Goal: Task Accomplishment & Management: Manage account settings

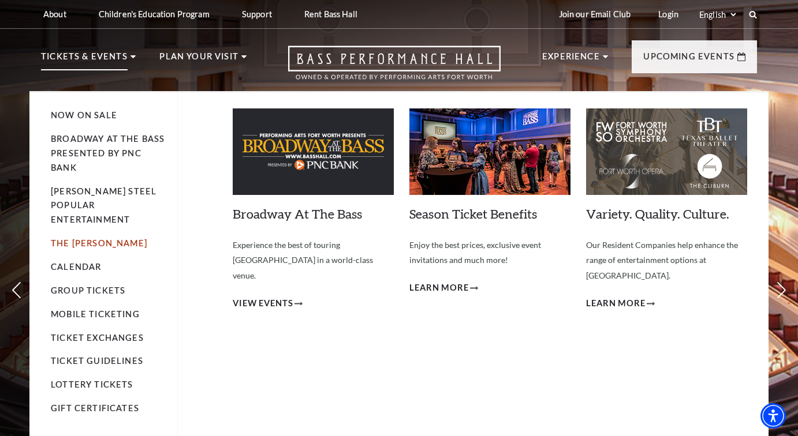
click at [100, 238] on link "The [PERSON_NAME]" at bounding box center [99, 243] width 96 height 10
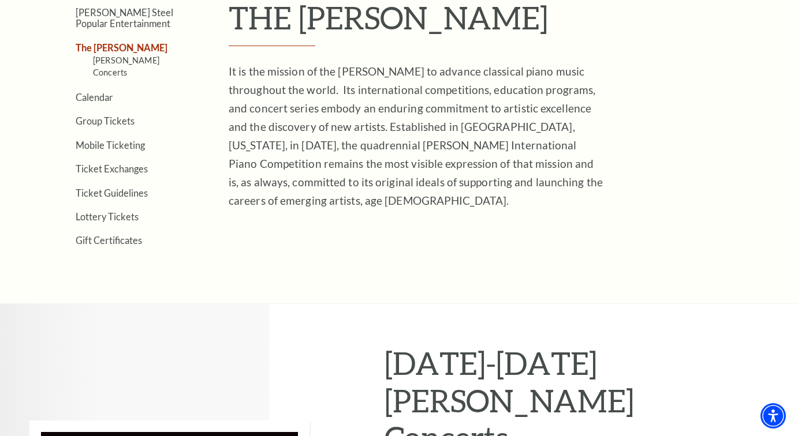
scroll to position [353, 0]
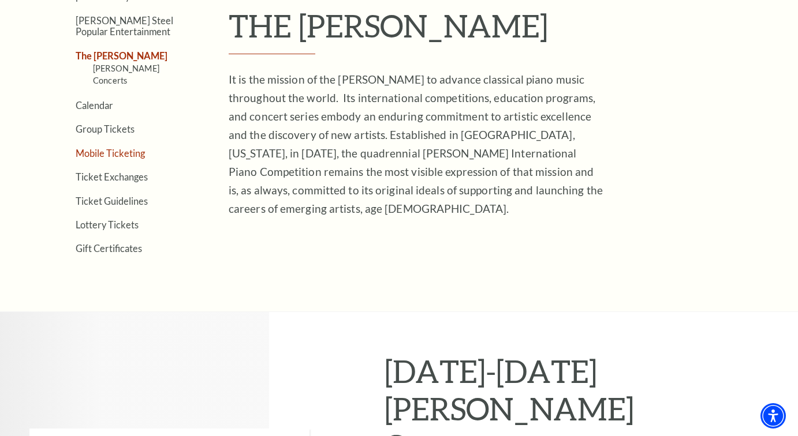
click at [128, 148] on link "Mobile Ticketing" at bounding box center [110, 153] width 69 height 11
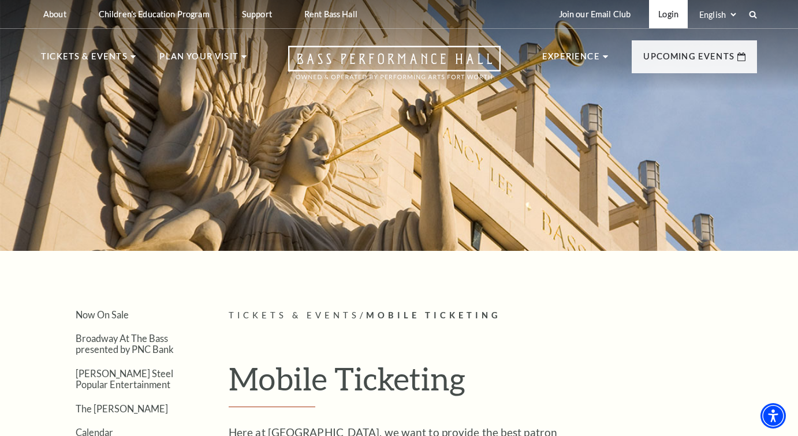
click at [663, 13] on link "Login" at bounding box center [668, 14] width 39 height 28
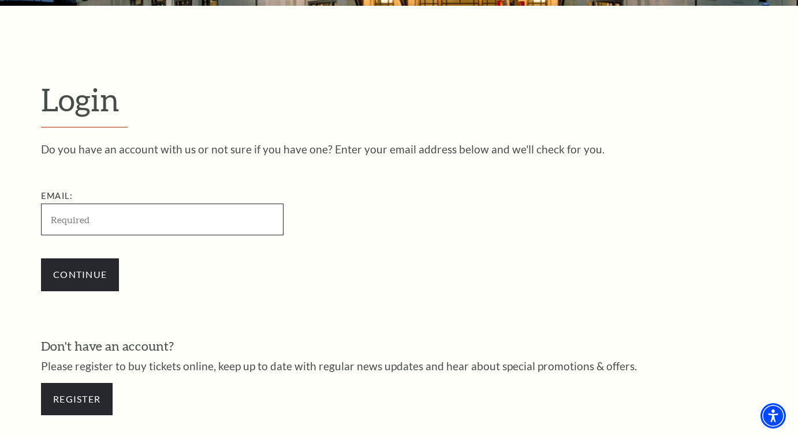
type input "sdyeoall@gmail.com"
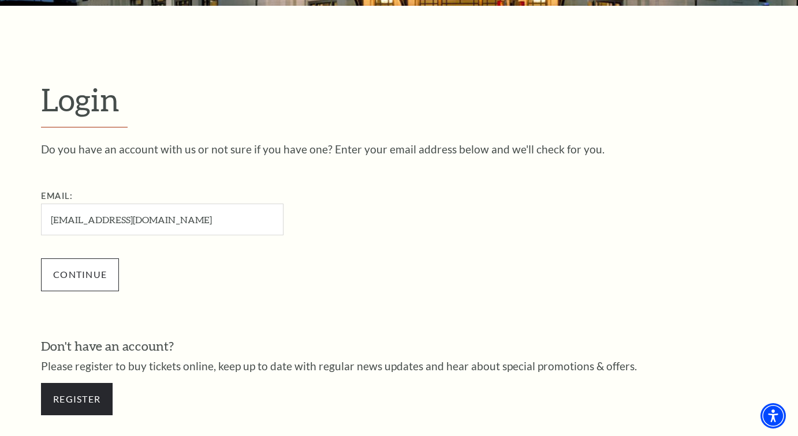
click at [91, 271] on input "Continue" at bounding box center [80, 275] width 78 height 32
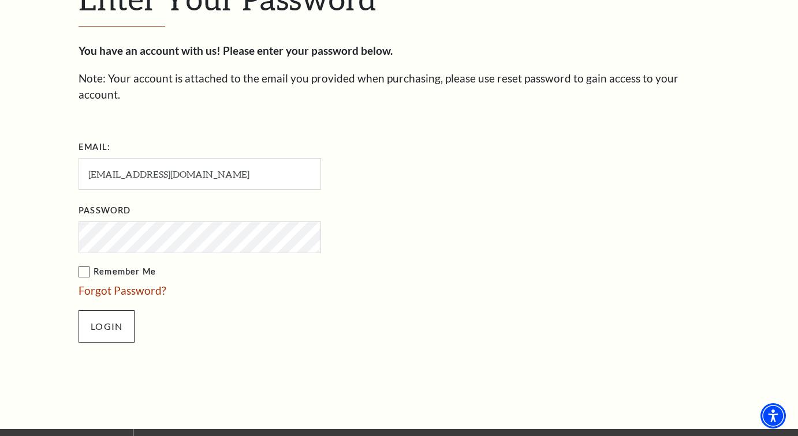
click at [99, 311] on input "Login" at bounding box center [107, 327] width 56 height 32
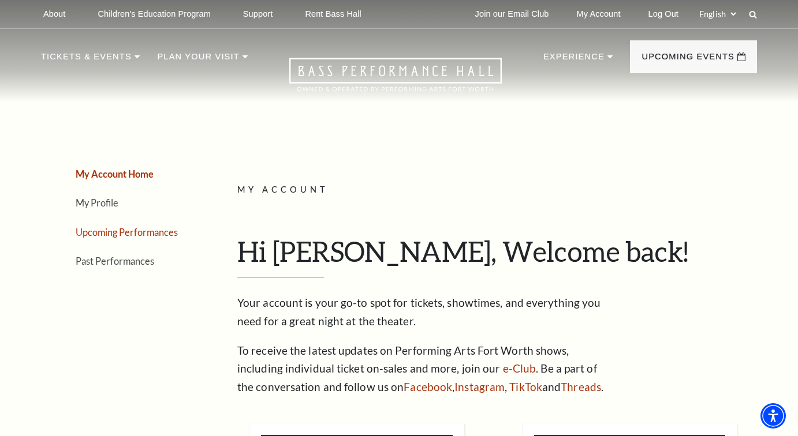
click at [108, 228] on link "Upcoming Performances" at bounding box center [127, 232] width 102 height 11
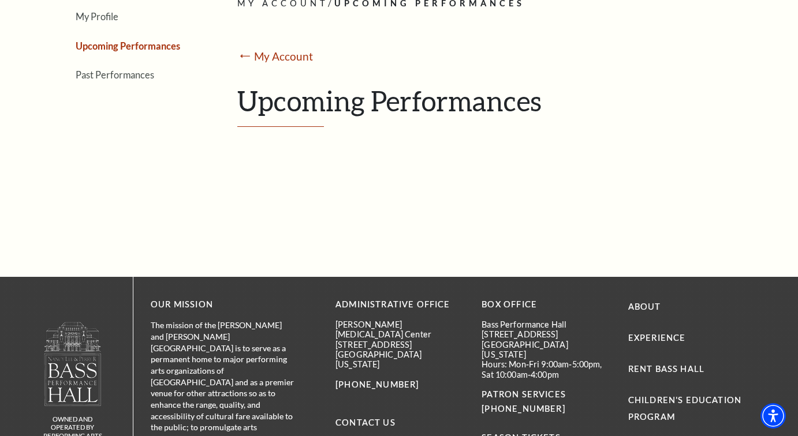
scroll to position [217, 0]
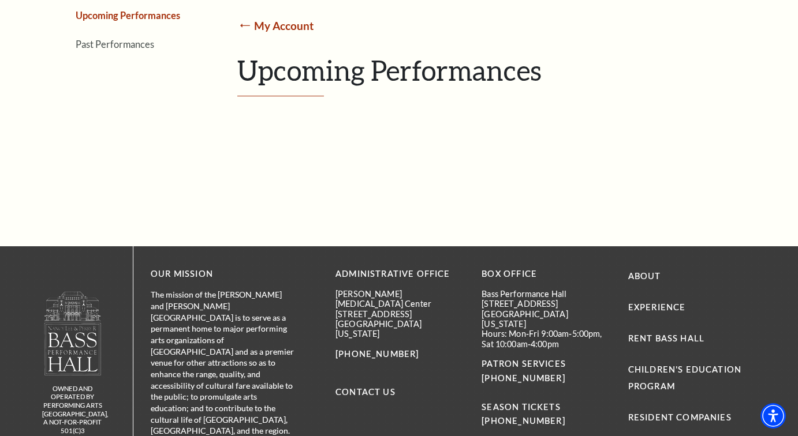
click at [279, 23] on link "My Account" at bounding box center [283, 25] width 59 height 13
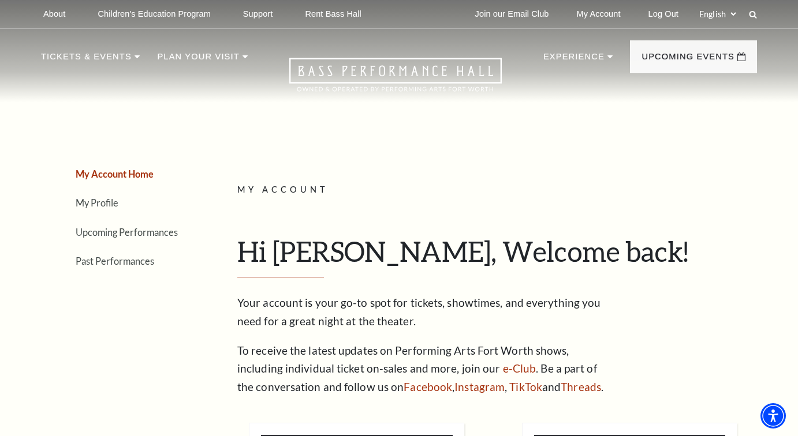
click at [111, 173] on link "My Account Home" at bounding box center [115, 174] width 78 height 11
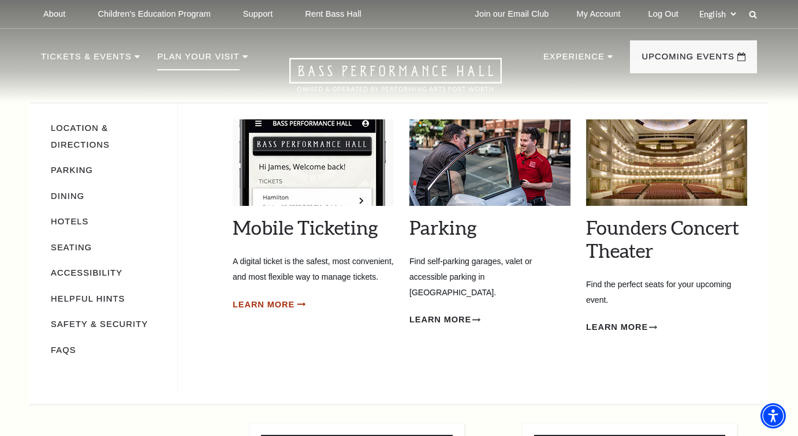
click at [277, 312] on span "Learn More" at bounding box center [264, 305] width 62 height 14
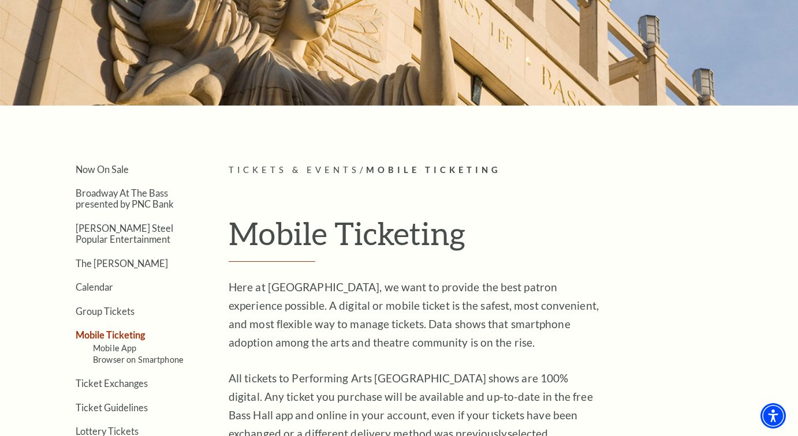
scroll to position [155, 0]
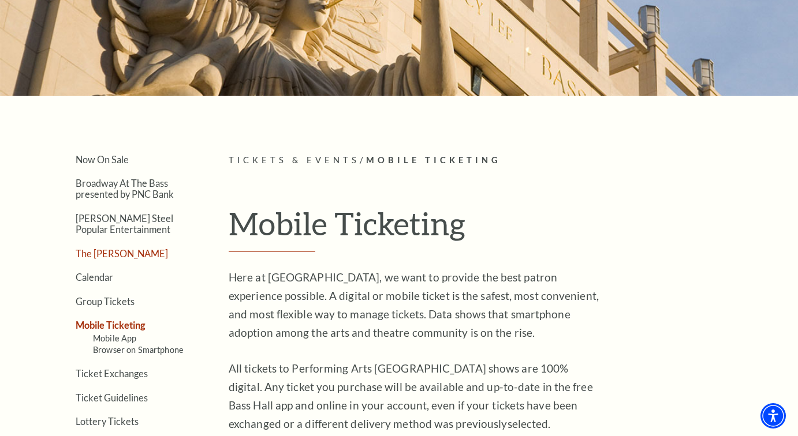
click at [102, 251] on link "The [PERSON_NAME]" at bounding box center [122, 253] width 92 height 11
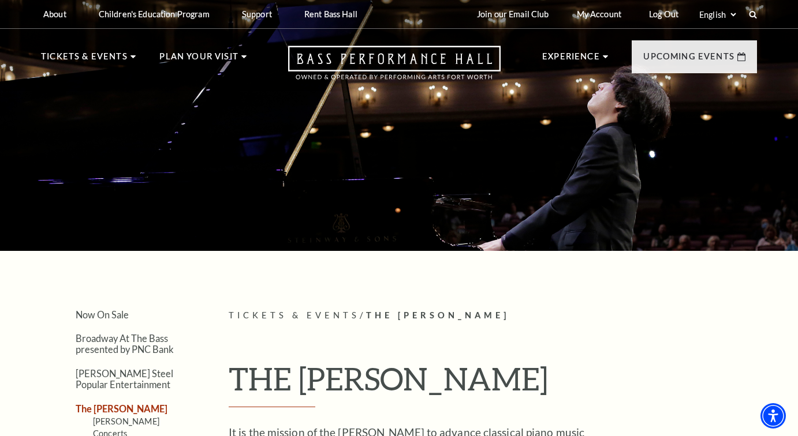
scroll to position [3, 0]
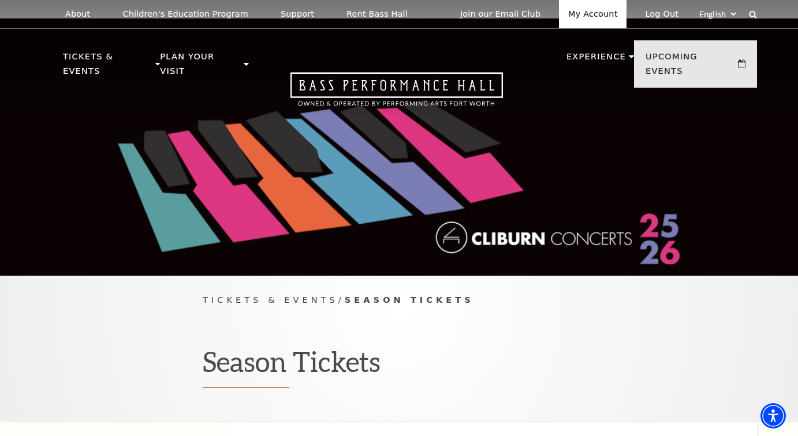
click at [575, 14] on link "My Account" at bounding box center [593, 14] width 68 height 28
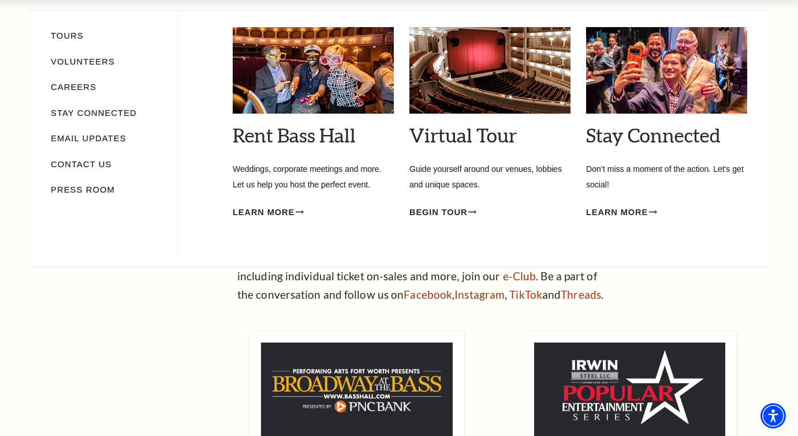
scroll to position [93, 0]
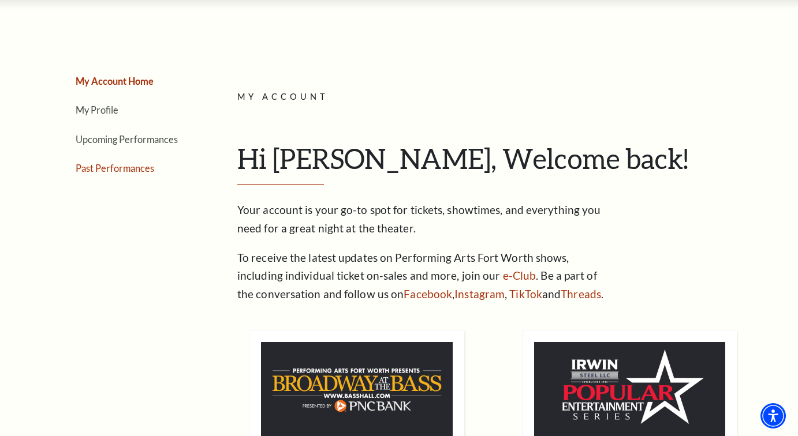
click at [91, 167] on link "Past Performances" at bounding box center [115, 168] width 79 height 11
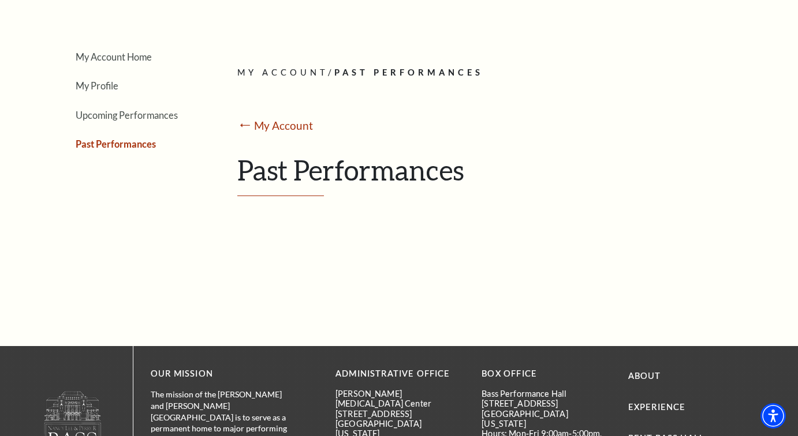
scroll to position [115, 0]
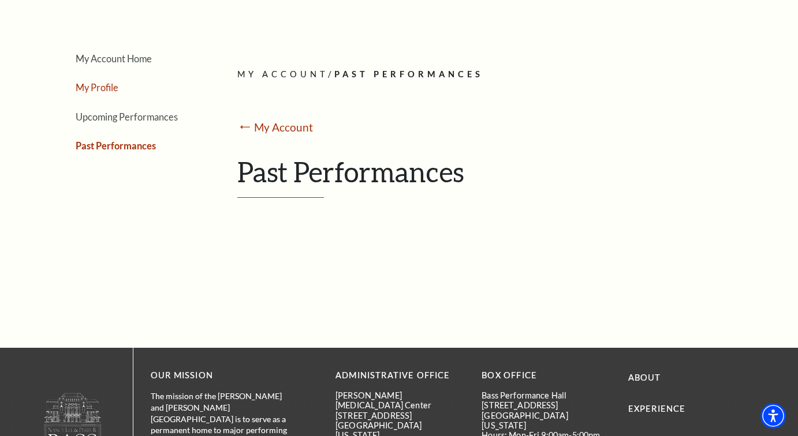
click at [91, 85] on link "My Profile" at bounding box center [97, 87] width 43 height 11
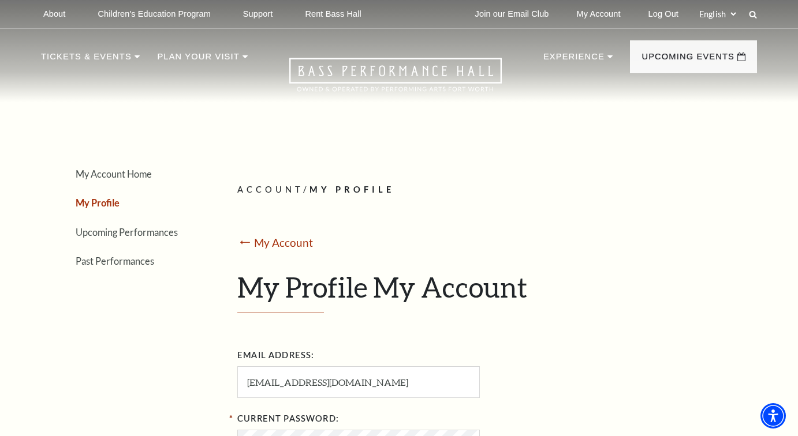
scroll to position [0, 0]
click at [137, 171] on link "My Account Home" at bounding box center [114, 174] width 76 height 11
